Goal: Use online tool/utility: Utilize a website feature to perform a specific function

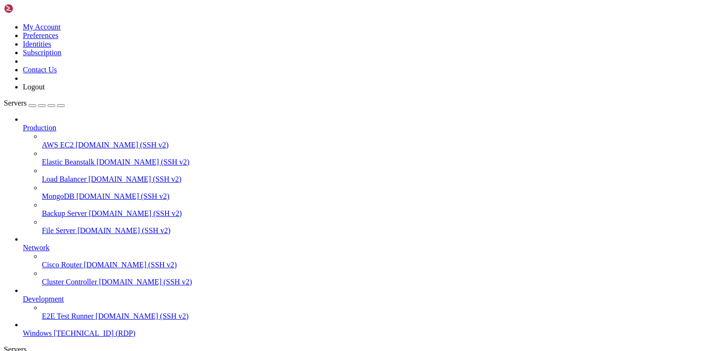
drag, startPoint x: 204, startPoint y: 712, endPoint x: 86, endPoint y: 572, distance: 183.3
drag, startPoint x: 384, startPoint y: 711, endPoint x: 385, endPoint y: 705, distance: 5.9
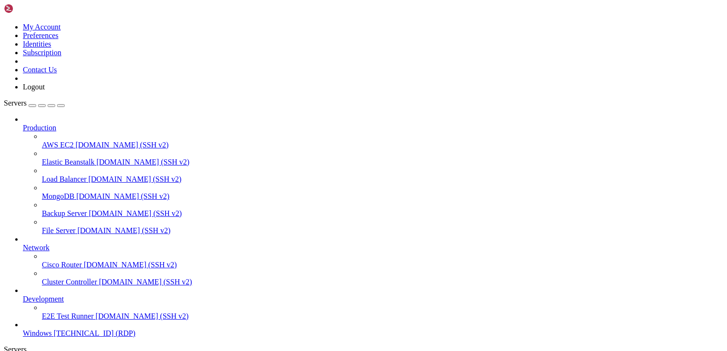
drag, startPoint x: 193, startPoint y: 713, endPoint x: 95, endPoint y: 610, distance: 141.7
drag, startPoint x: 385, startPoint y: 716, endPoint x: 389, endPoint y: 613, distance: 103.8
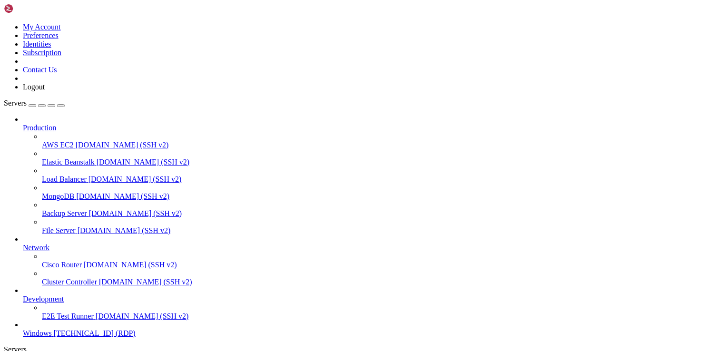
drag, startPoint x: 242, startPoint y: 671, endPoint x: 151, endPoint y: 640, distance: 96.0
drag, startPoint x: 385, startPoint y: 610, endPoint x: 379, endPoint y: 649, distance: 39.9
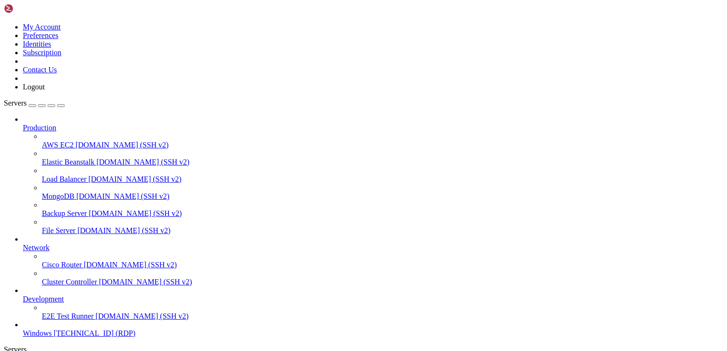
drag, startPoint x: 154, startPoint y: 701, endPoint x: 100, endPoint y: 572, distance: 139.9
drag, startPoint x: 387, startPoint y: 651, endPoint x: 387, endPoint y: 728, distance: 77.1
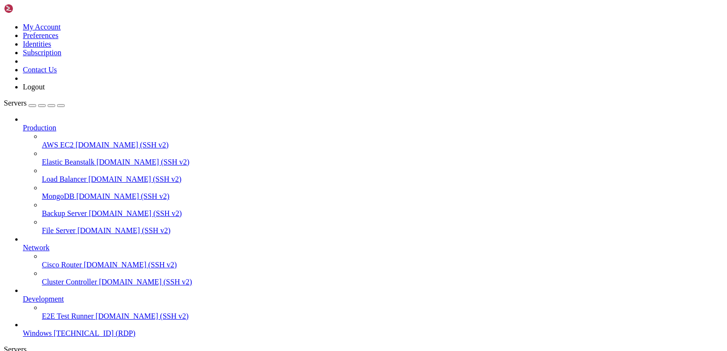
drag, startPoint x: 624, startPoint y: 515, endPoint x: 631, endPoint y: 499, distance: 17.7
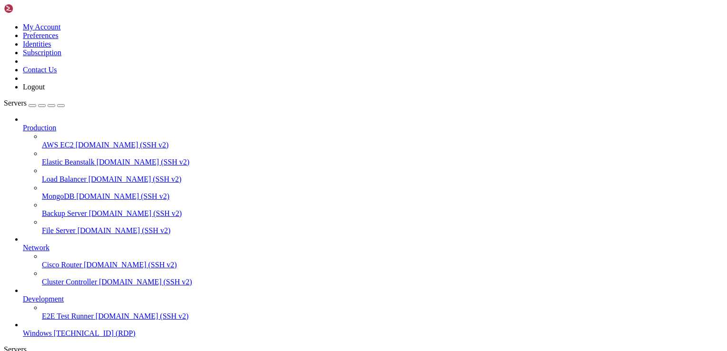
drag, startPoint x: 598, startPoint y: 480, endPoint x: 227, endPoint y: 476, distance: 371.1
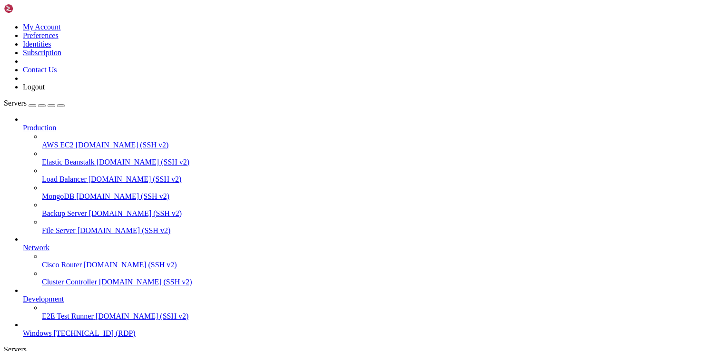
drag, startPoint x: 637, startPoint y: 539, endPoint x: 616, endPoint y: 507, distance: 38.1
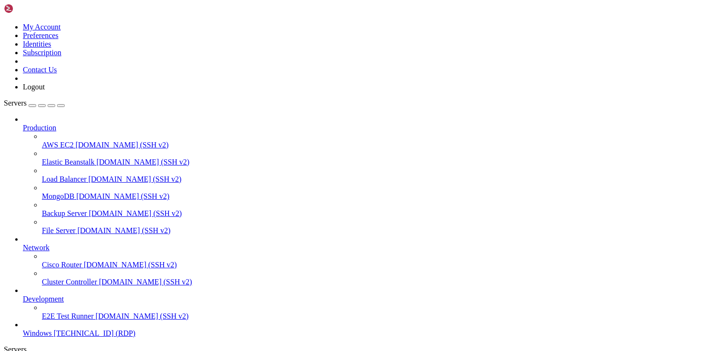
drag, startPoint x: 622, startPoint y: 512, endPoint x: 639, endPoint y: 493, distance: 26.0
drag, startPoint x: 384, startPoint y: 718, endPoint x: 389, endPoint y: 705, distance: 14.1
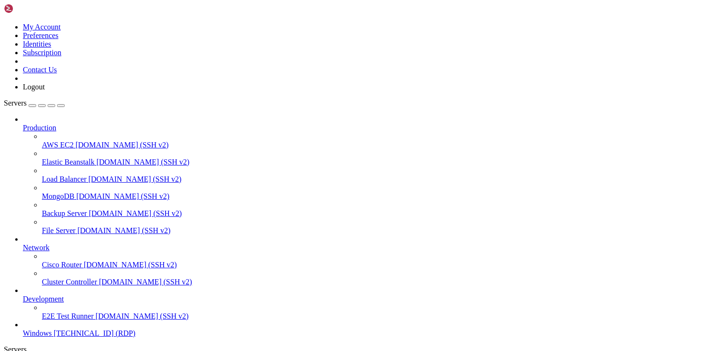
drag, startPoint x: 385, startPoint y: 699, endPoint x: 370, endPoint y: 714, distance: 20.9
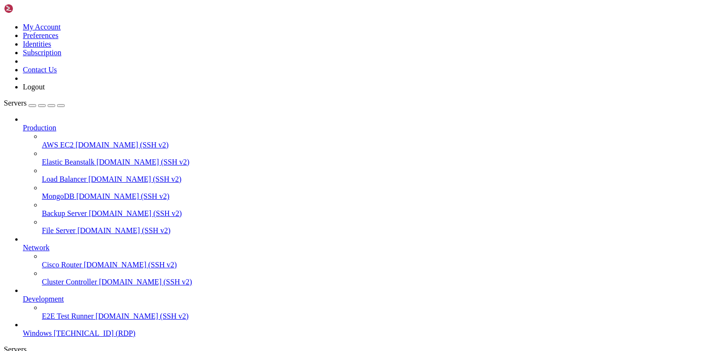
drag, startPoint x: 113, startPoint y: 460, endPoint x: 537, endPoint y: 473, distance: 424.6
drag, startPoint x: 316, startPoint y: 549, endPoint x: 354, endPoint y: 545, distance: 38.3
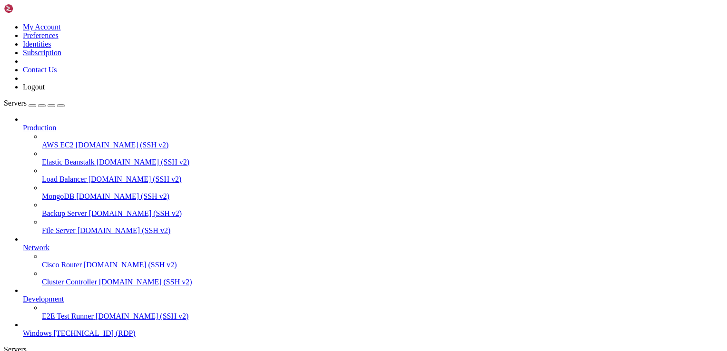
drag, startPoint x: 534, startPoint y: 475, endPoint x: 556, endPoint y: 463, distance: 24.9
drag, startPoint x: 395, startPoint y: 632, endPoint x: 379, endPoint y: 405, distance: 228.0
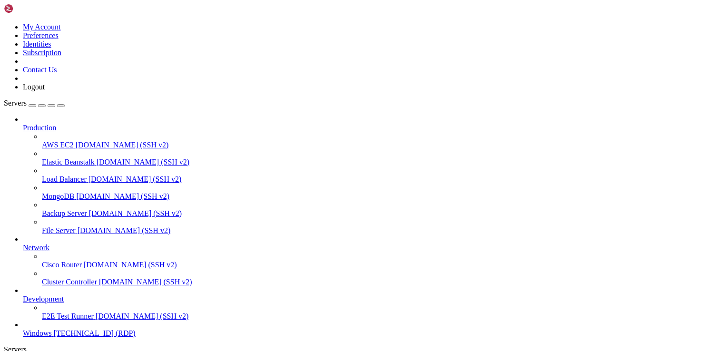
drag, startPoint x: 132, startPoint y: 461, endPoint x: 524, endPoint y: 461, distance: 392.0
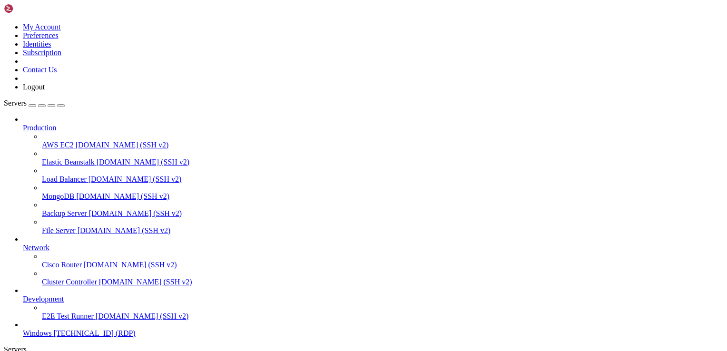
drag, startPoint x: 157, startPoint y: 714, endPoint x: 172, endPoint y: 508, distance: 206.5
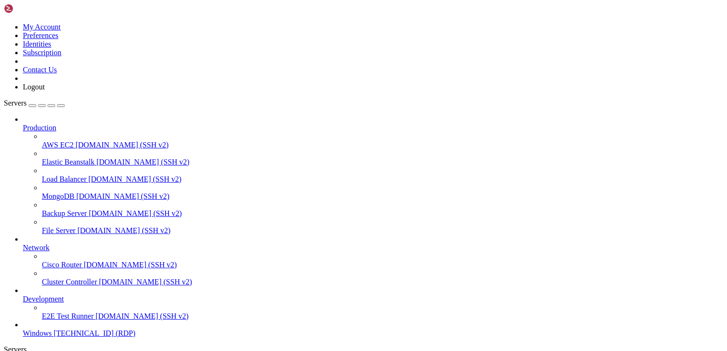
drag, startPoint x: 354, startPoint y: 549, endPoint x: 285, endPoint y: 532, distance: 71.1
drag, startPoint x: 360, startPoint y: 576, endPoint x: 436, endPoint y: 590, distance: 77.9
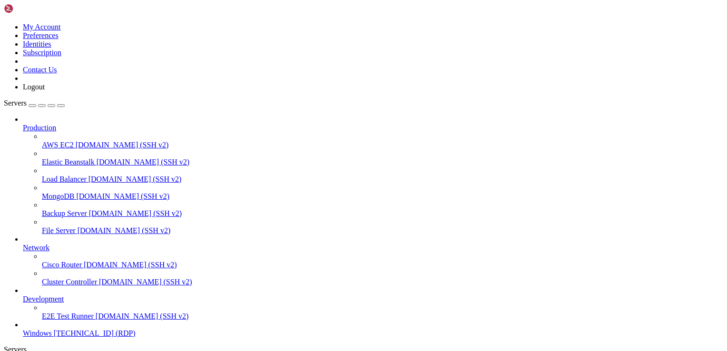
drag, startPoint x: 157, startPoint y: 538, endPoint x: 151, endPoint y: 700, distance: 162.3
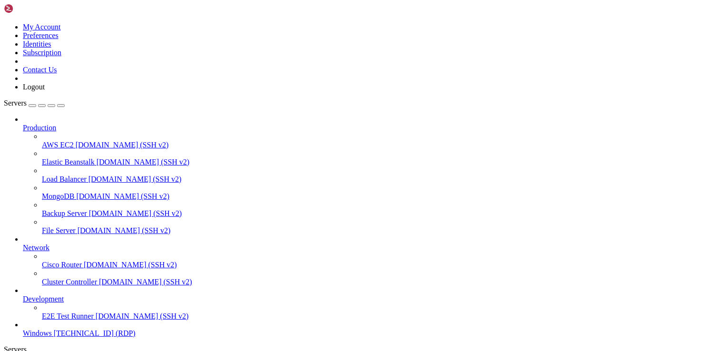
drag, startPoint x: 392, startPoint y: 671, endPoint x: 55, endPoint y: 532, distance: 363.7
drag, startPoint x: 362, startPoint y: 528, endPoint x: 358, endPoint y: 516, distance: 12.0
